Goal: Task Accomplishment & Management: Use online tool/utility

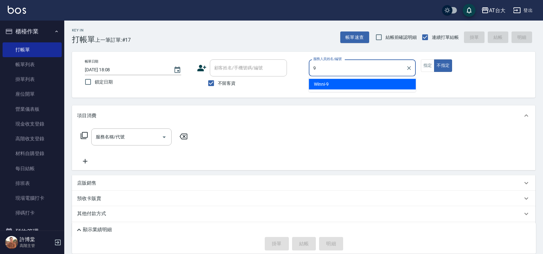
type input "Winni-9"
type button "false"
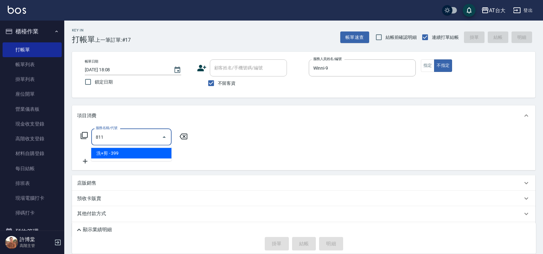
type input "洗+剪(811)"
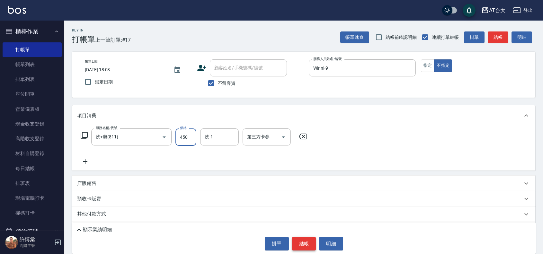
type input "450"
click at [304, 242] on button "結帳" at bounding box center [304, 243] width 24 height 13
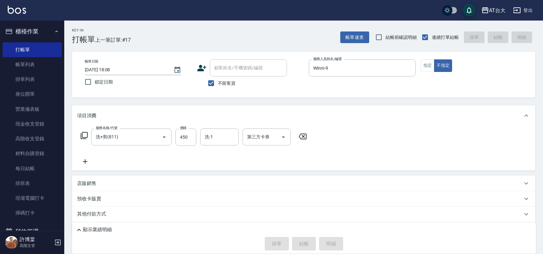
type input "[DATE] 18:49"
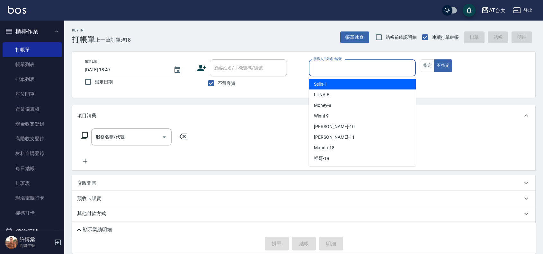
click at [356, 67] on input "服務人員姓名/編號" at bounding box center [362, 67] width 101 height 11
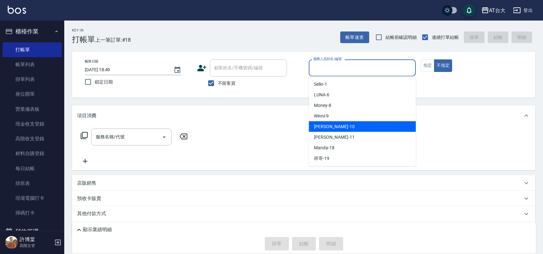
click at [339, 125] on div "JOJO -10" at bounding box center [362, 126] width 107 height 11
type input "JOJO-10"
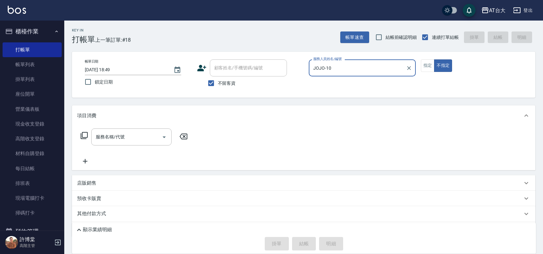
click at [100, 140] on input "服務名稱/代號" at bounding box center [126, 136] width 65 height 11
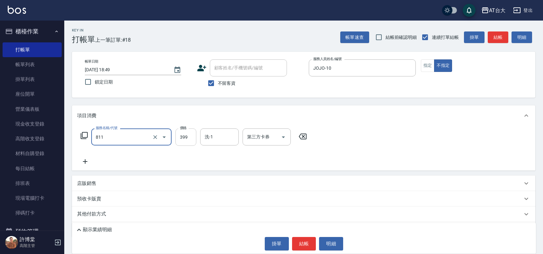
type input "洗+剪(811)"
click at [185, 140] on input "399" at bounding box center [185, 137] width 21 height 17
type input "450"
click at [302, 241] on button "結帳" at bounding box center [304, 243] width 24 height 13
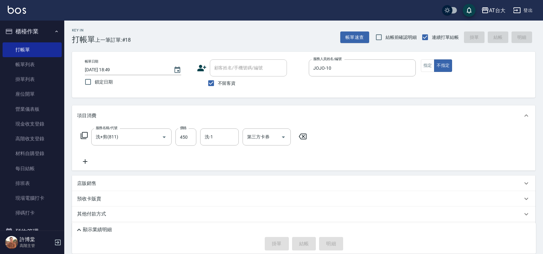
type input "[DATE] 18:52"
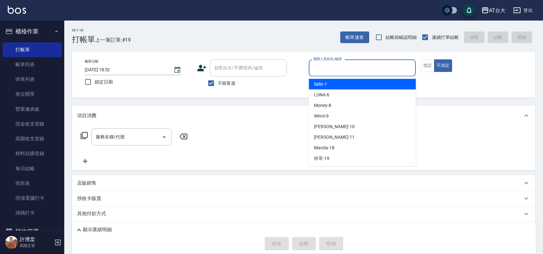
click at [339, 72] on input "服務人員姓名/編號" at bounding box center [362, 67] width 101 height 11
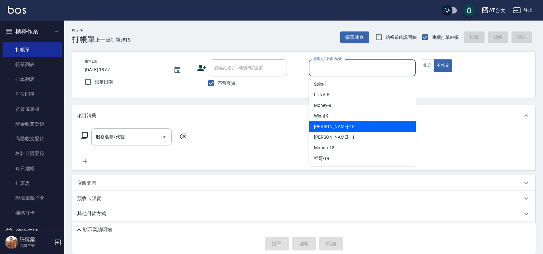
click at [341, 126] on div "JOJO -10" at bounding box center [362, 126] width 107 height 11
type input "JOJO-10"
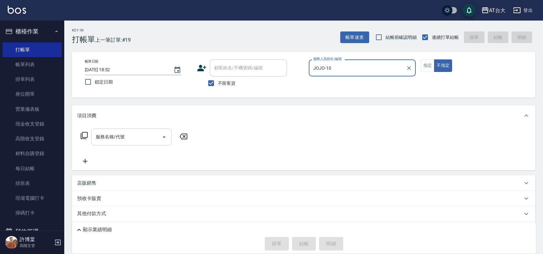
click at [128, 132] on input "服務名稱/代號" at bounding box center [126, 136] width 65 height 11
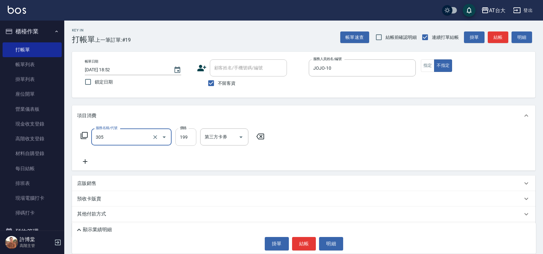
type input "剪髮(305)"
click at [185, 131] on input "199" at bounding box center [185, 137] width 21 height 17
type input "250"
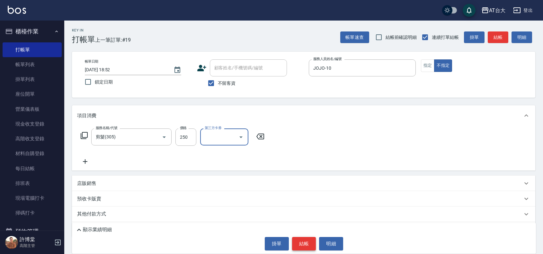
click at [292, 242] on button "結帳" at bounding box center [304, 243] width 24 height 13
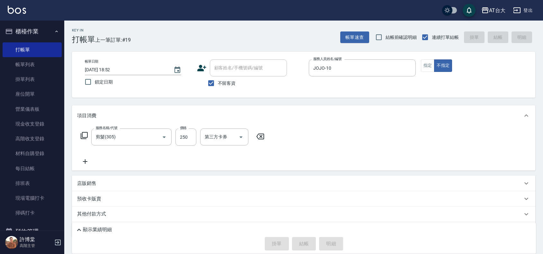
type input "[DATE] 19:01"
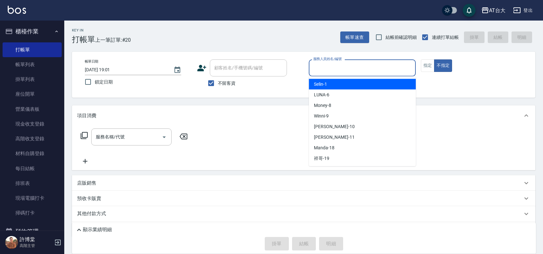
click at [367, 63] on input "服務人員姓名/編號" at bounding box center [362, 67] width 101 height 11
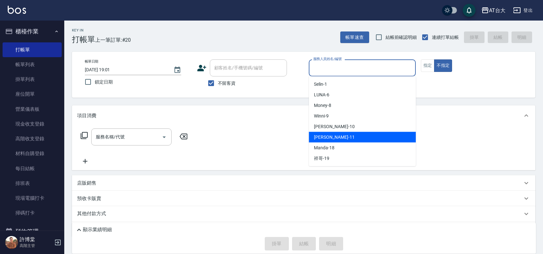
click at [343, 138] on div "[PERSON_NAME] -11" at bounding box center [362, 137] width 107 height 11
type input "[PERSON_NAME]-11"
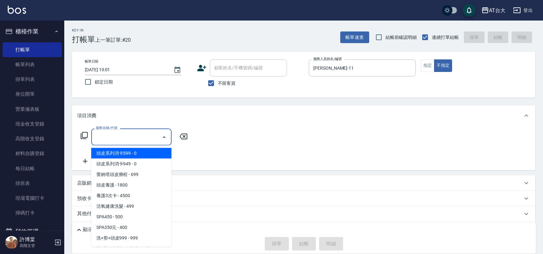
click at [146, 135] on input "服務名稱/代號" at bounding box center [126, 136] width 65 height 11
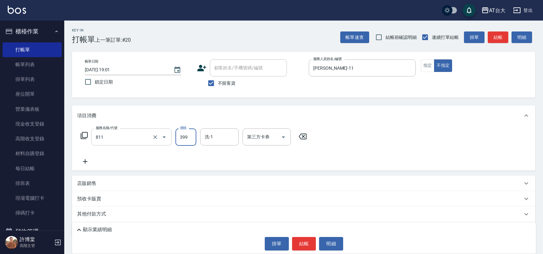
type input "洗+剪(811)"
type input "450"
click at [309, 239] on button "結帳" at bounding box center [304, 243] width 24 height 13
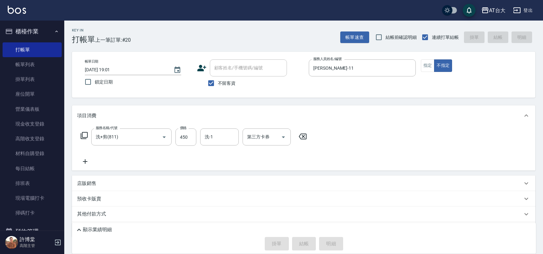
type input "[DATE] 19:14"
